Goal: Information Seeking & Learning: Learn about a topic

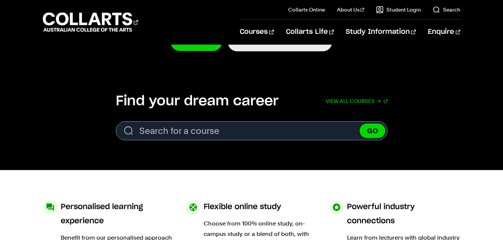
scroll to position [165, 0]
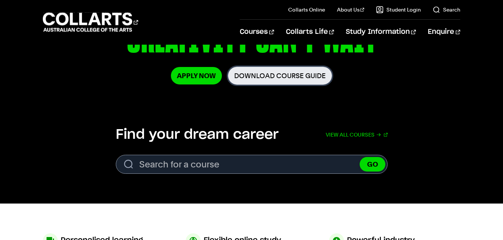
click at [288, 78] on link "Download Course Guide" at bounding box center [280, 76] width 104 height 18
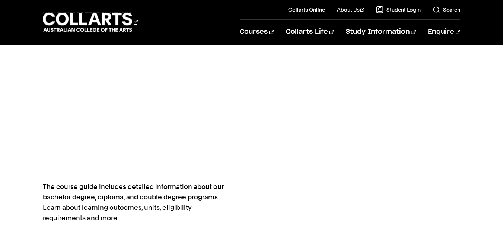
scroll to position [345, 0]
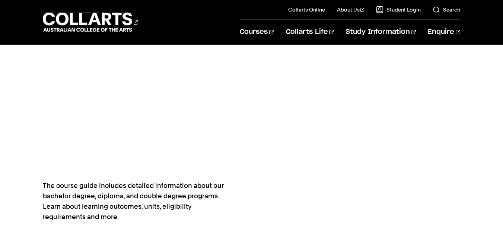
click at [269, 176] on div at bounding box center [356, 10] width 209 height 448
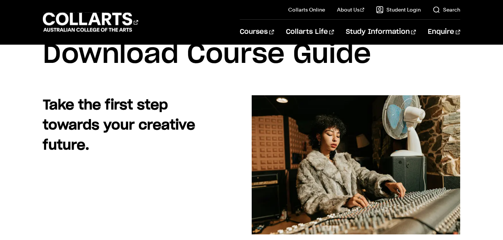
scroll to position [0, 0]
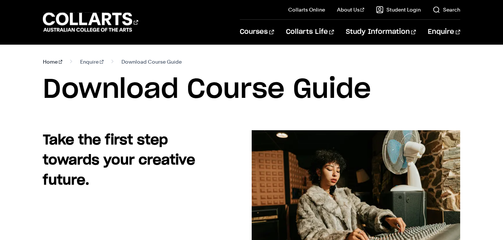
click at [52, 63] on link "Home" at bounding box center [53, 62] width 20 height 10
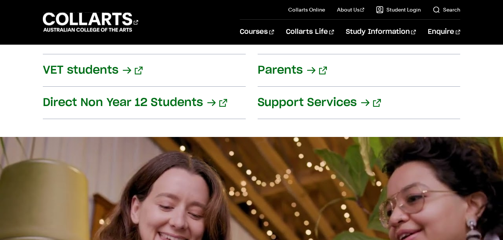
scroll to position [853, 0]
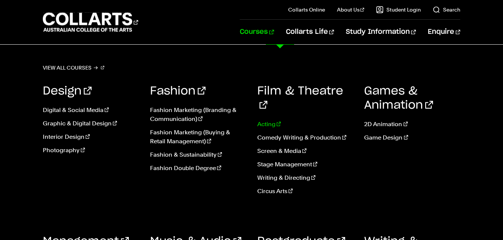
click at [268, 120] on link "Acting" at bounding box center [305, 124] width 96 height 9
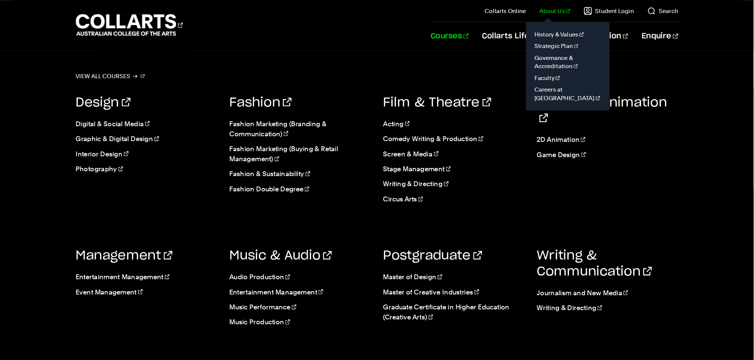
scroll to position [597, 0]
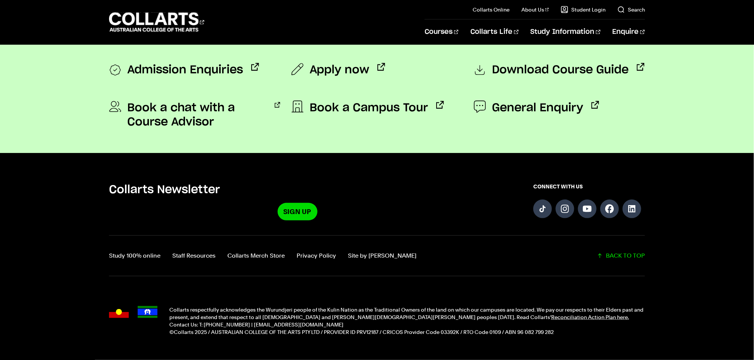
drag, startPoint x: 358, startPoint y: 2, endPoint x: 405, endPoint y: 335, distance: 336.4
click at [405, 240] on p "©Collarts 2025 / AUSTRALIAN COLLEGE OF THE ARTS PTY LTD / PROVIDER ID PRV12187 …" at bounding box center [407, 331] width 476 height 7
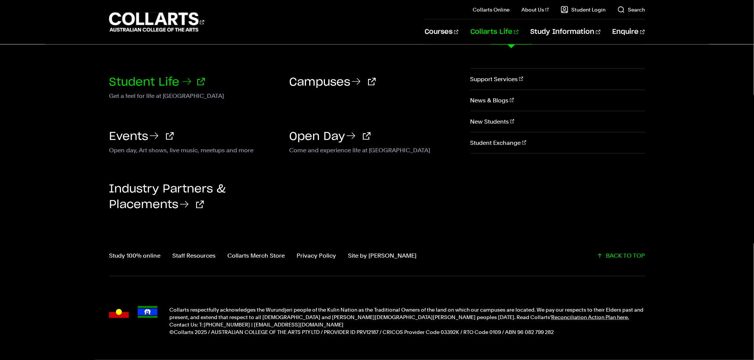
click at [166, 80] on link "Student Life" at bounding box center [157, 82] width 96 height 11
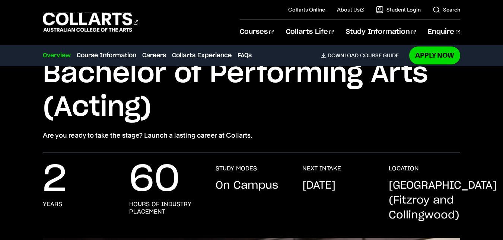
scroll to position [59, 0]
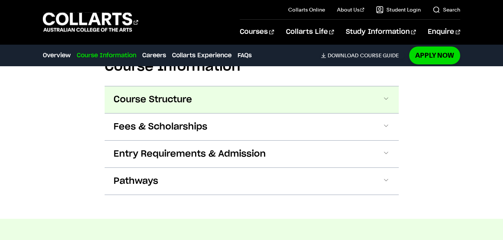
click at [170, 99] on span "Course Structure" at bounding box center [153, 100] width 79 height 12
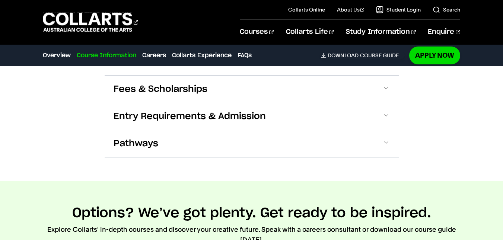
scroll to position [1296, 0]
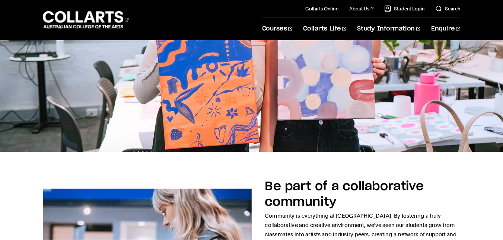
scroll to position [314, 0]
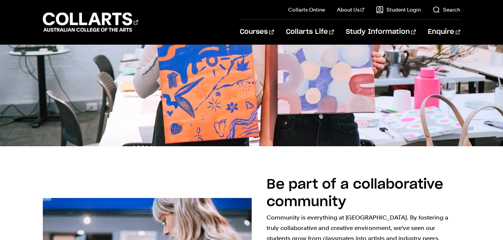
drag, startPoint x: 670, startPoint y: 0, endPoint x: 344, endPoint y: 78, distance: 335.1
click at [344, 78] on img at bounding box center [251, 44] width 503 height 204
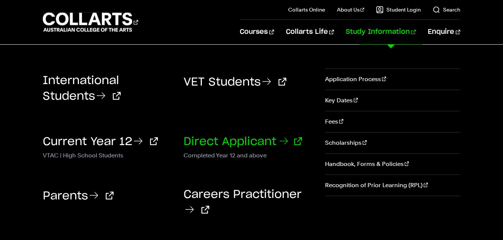
scroll to position [379, 0]
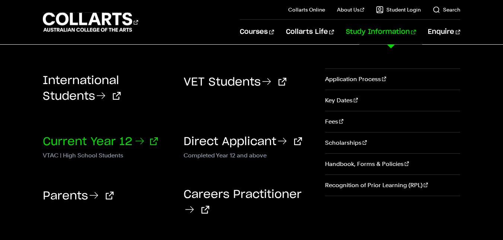
click at [107, 143] on link "Current Year 12" at bounding box center [100, 141] width 115 height 11
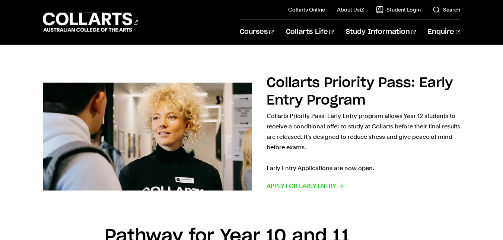
scroll to position [770, 0]
